Goal: Transaction & Acquisition: Purchase product/service

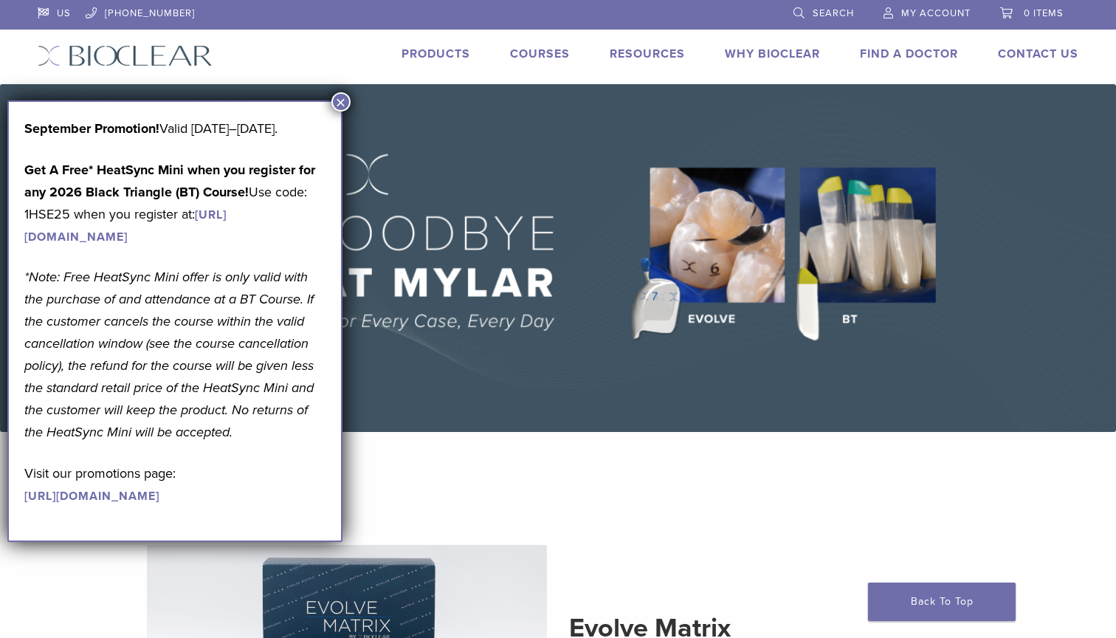
click at [340, 100] on button "×" at bounding box center [340, 101] width 19 height 19
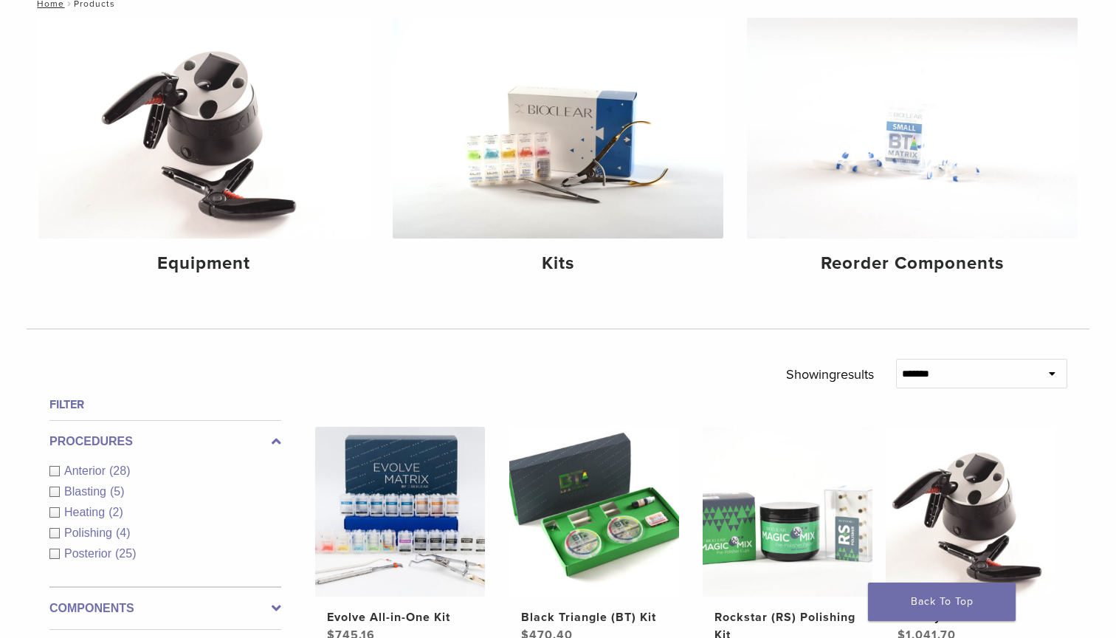
scroll to position [246, 0]
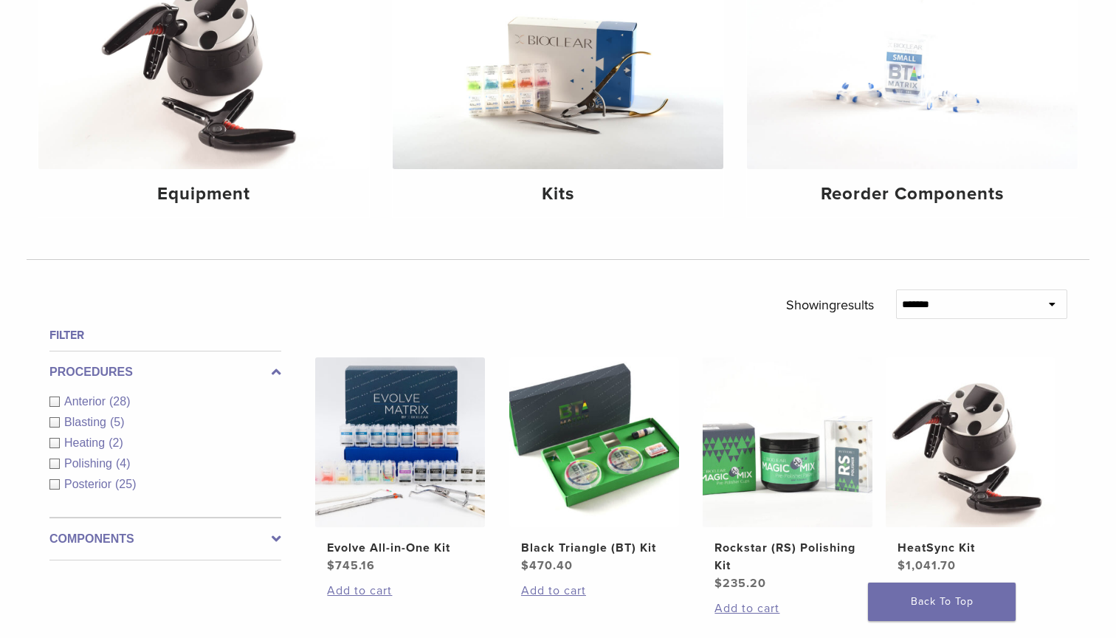
click at [55, 484] on div "Posterior (25)" at bounding box center [165, 484] width 232 height 18
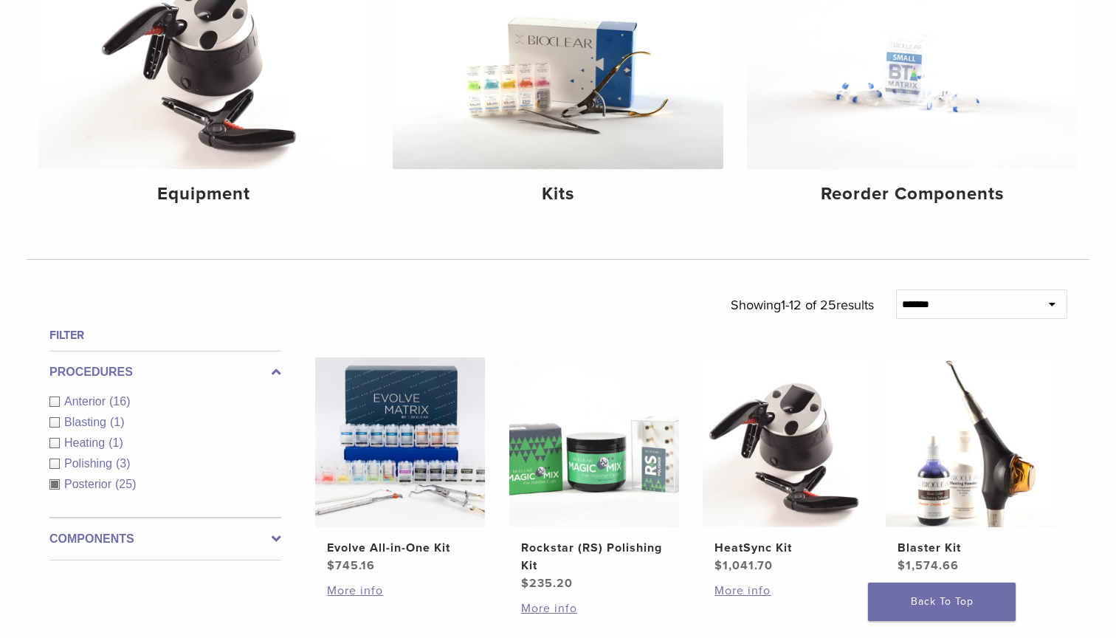
click at [271, 538] on label "Components" at bounding box center [165, 539] width 232 height 18
click at [55, 486] on div "Matrix Bands (3)" at bounding box center [165, 486] width 232 height 18
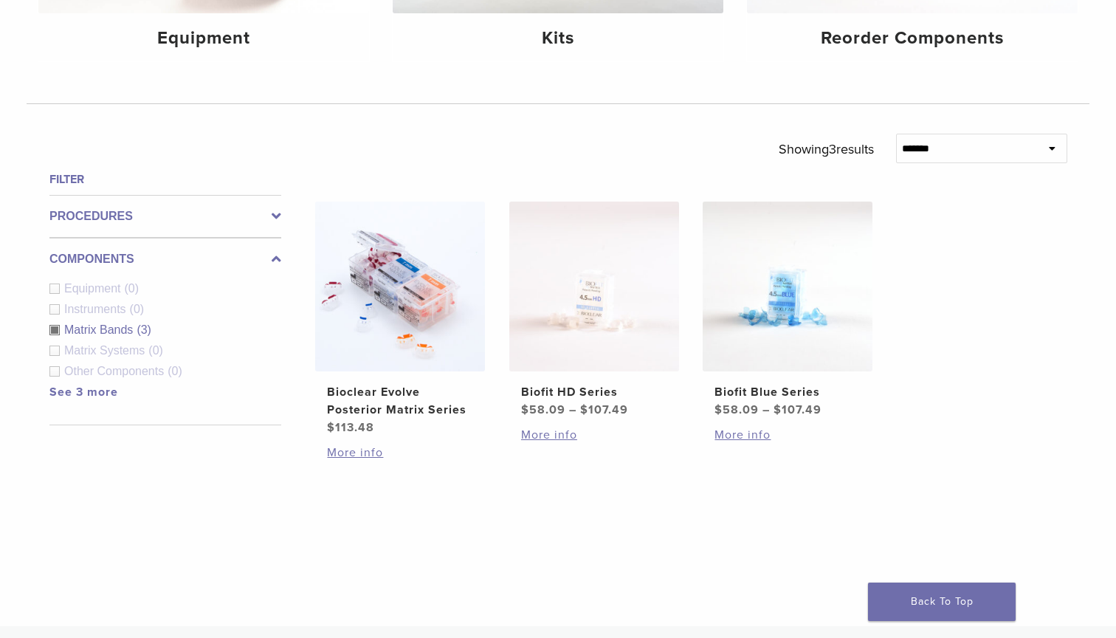
scroll to position [416, 0]
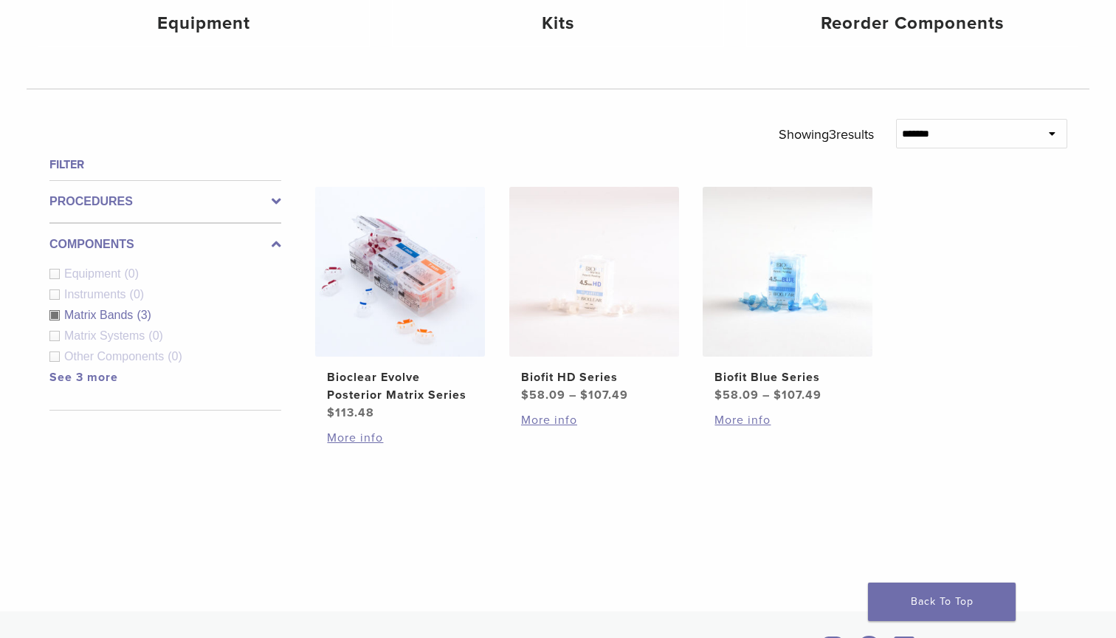
click at [534, 516] on div at bounding box center [690, 526] width 753 height 94
click at [421, 346] on img at bounding box center [400, 272] width 170 height 170
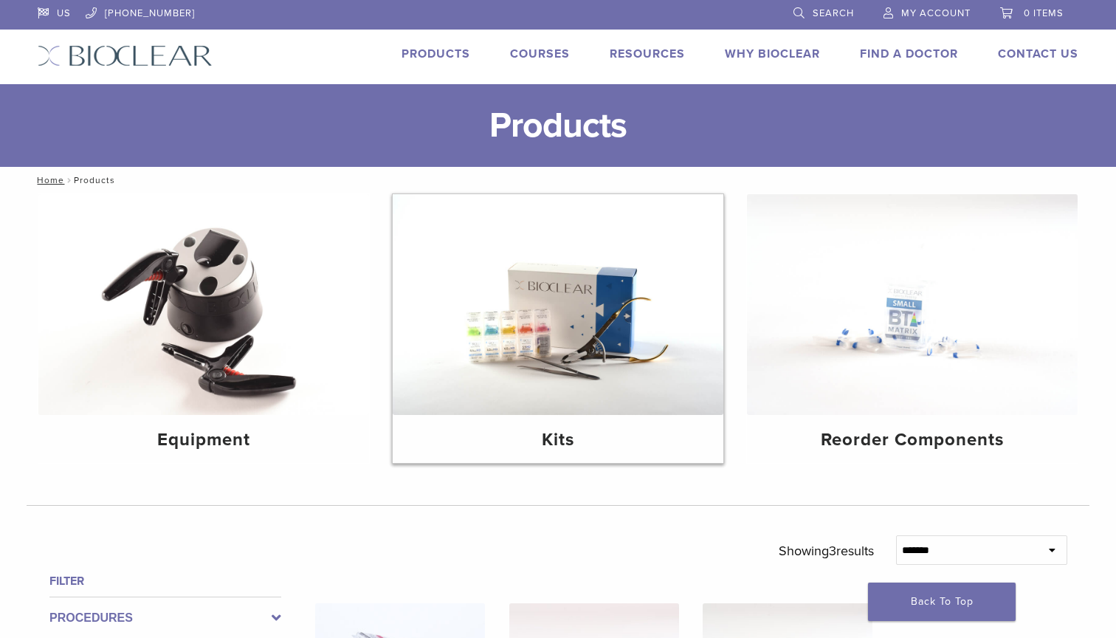
scroll to position [0, 0]
click at [765, 54] on link "Why Bioclear" at bounding box center [772, 53] width 95 height 15
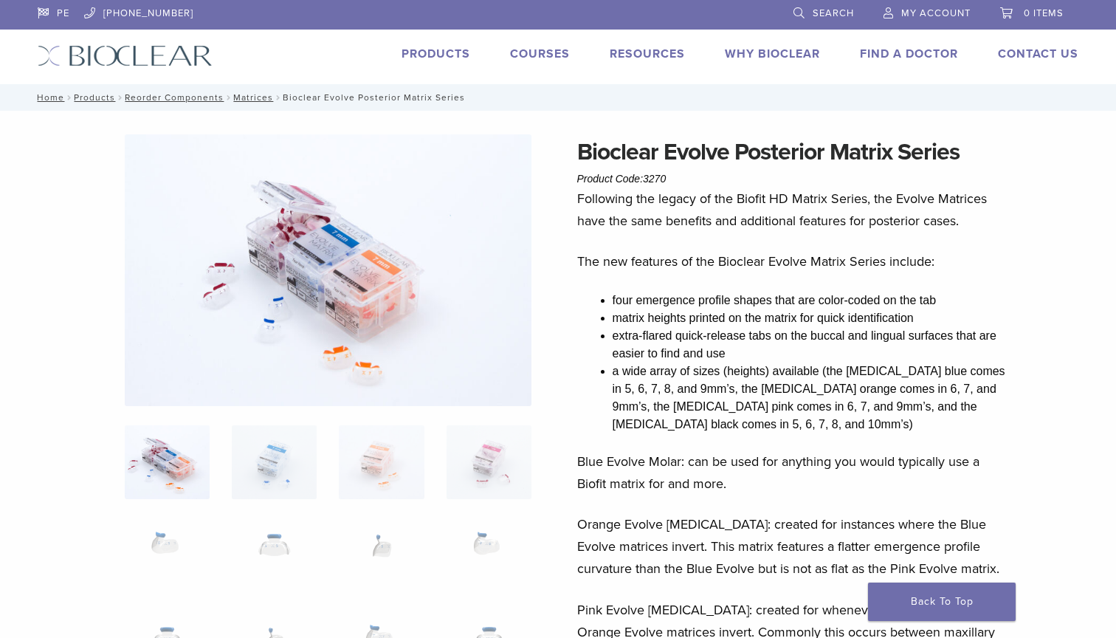
click at [659, 354] on li "extra-flared quick-release tabs on the buccal and lingual surfaces that are eas…" at bounding box center [812, 344] width 399 height 35
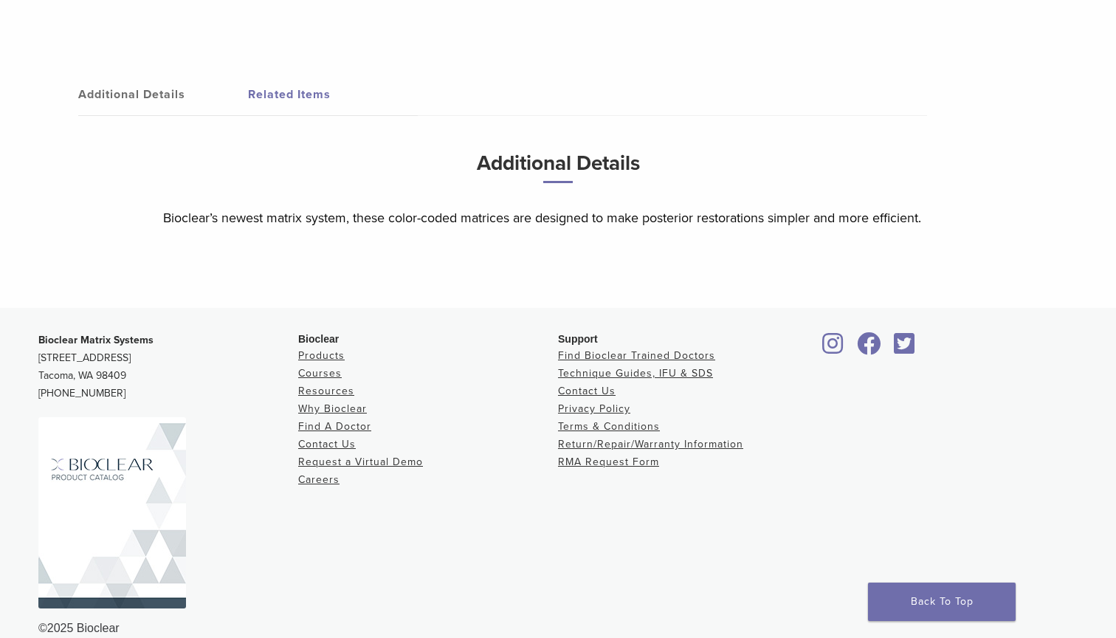
scroll to position [1658, 0]
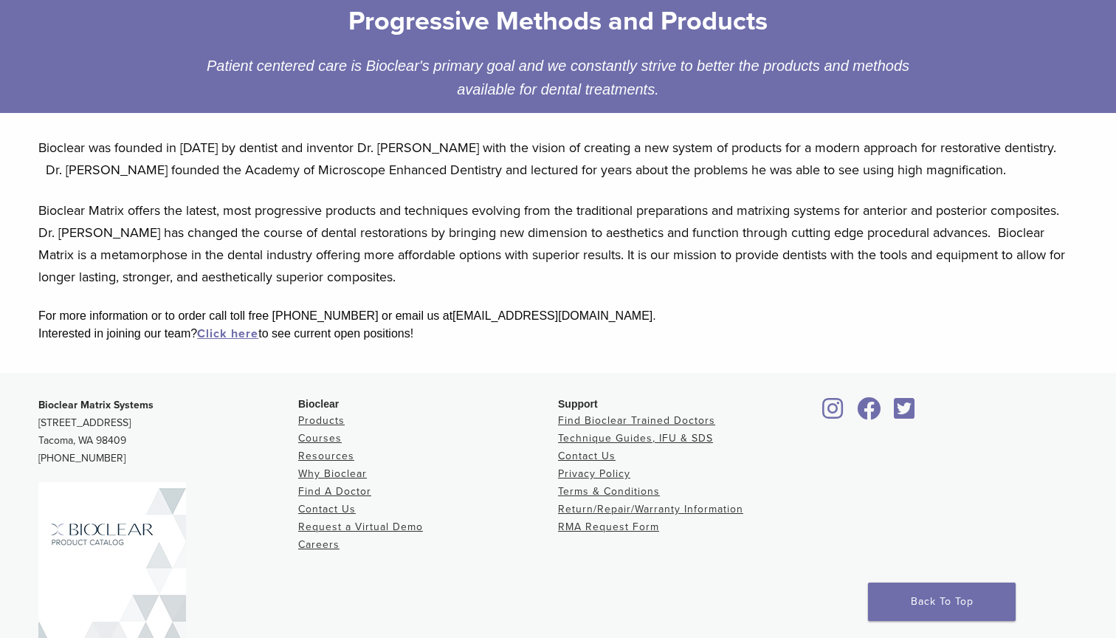
scroll to position [258, 0]
